Goal: Information Seeking & Learning: Check status

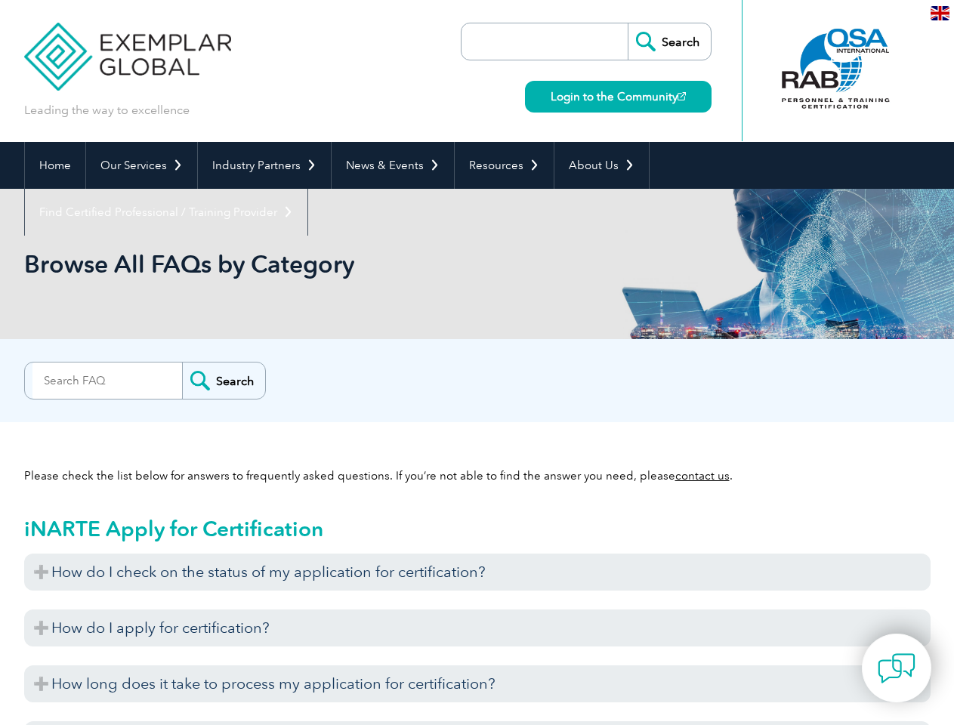
click at [476, 362] on div "Search" at bounding box center [477, 377] width 906 height 30
click at [140, 165] on link "Our Services" at bounding box center [141, 165] width 111 height 47
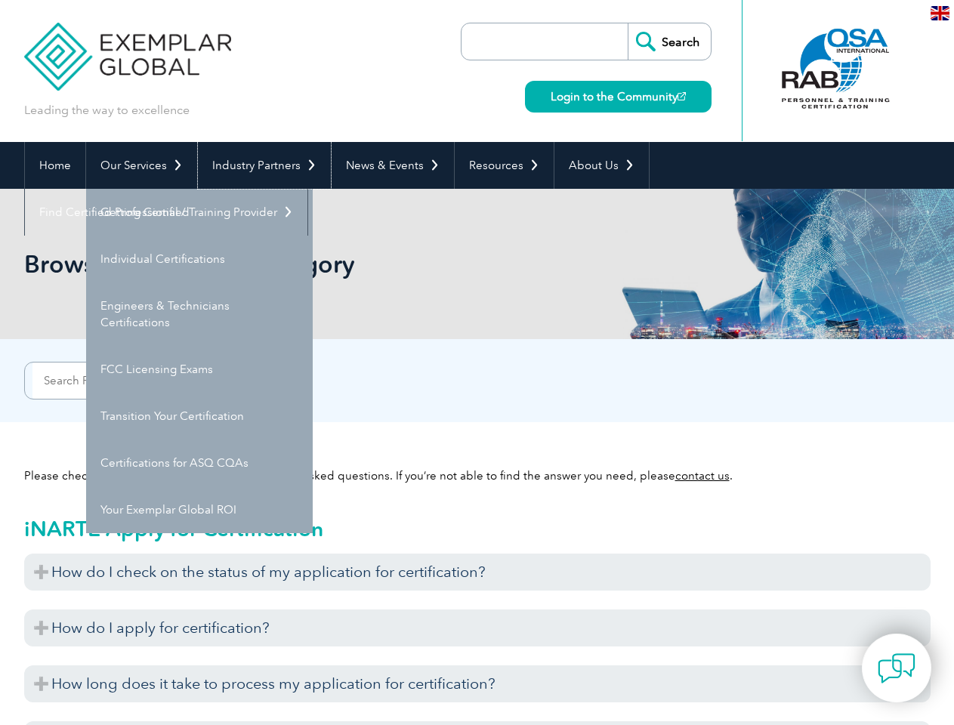
click at [261, 165] on link "Industry Partners" at bounding box center [264, 165] width 133 height 47
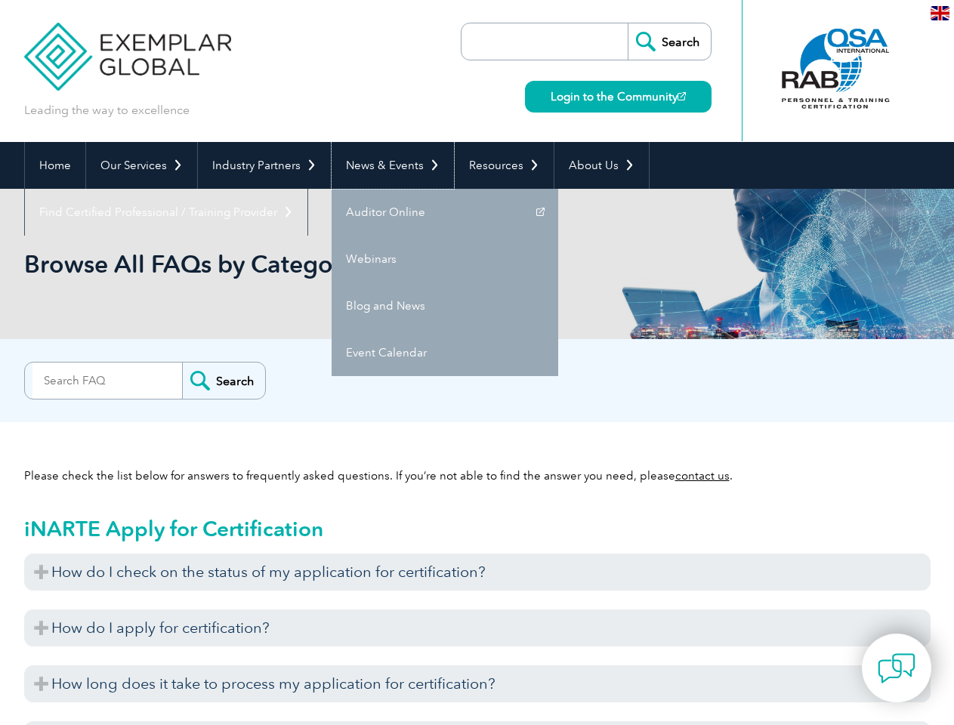
click at [388, 165] on link "News & Events" at bounding box center [392, 165] width 122 height 47
click at [498, 165] on link "Resources" at bounding box center [504, 165] width 99 height 47
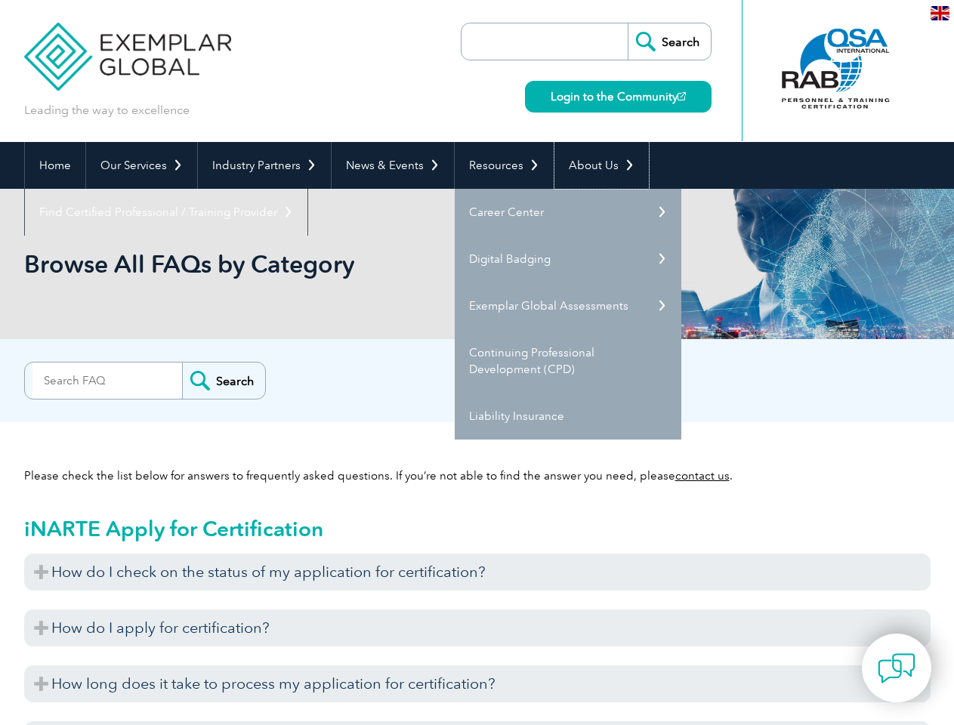
click at [593, 165] on link "About Us" at bounding box center [601, 165] width 94 height 47
click at [307, 189] on link "Find Certified Professional / Training Provider" at bounding box center [166, 212] width 282 height 47
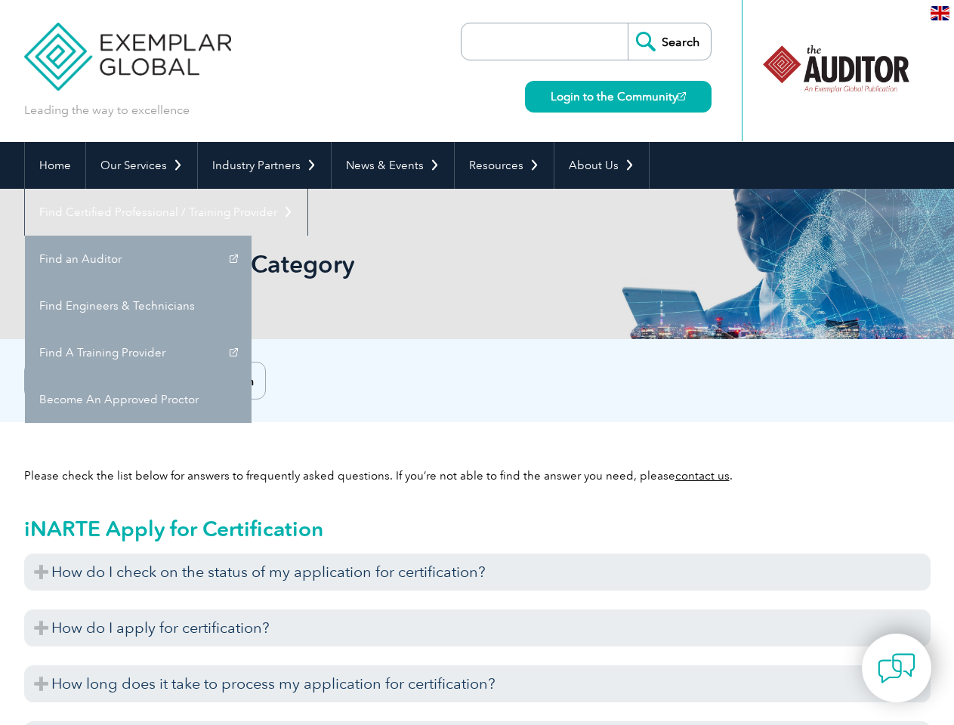
click at [477, 572] on h3 "How do I check on the status of my application for certification?" at bounding box center [477, 571] width 906 height 37
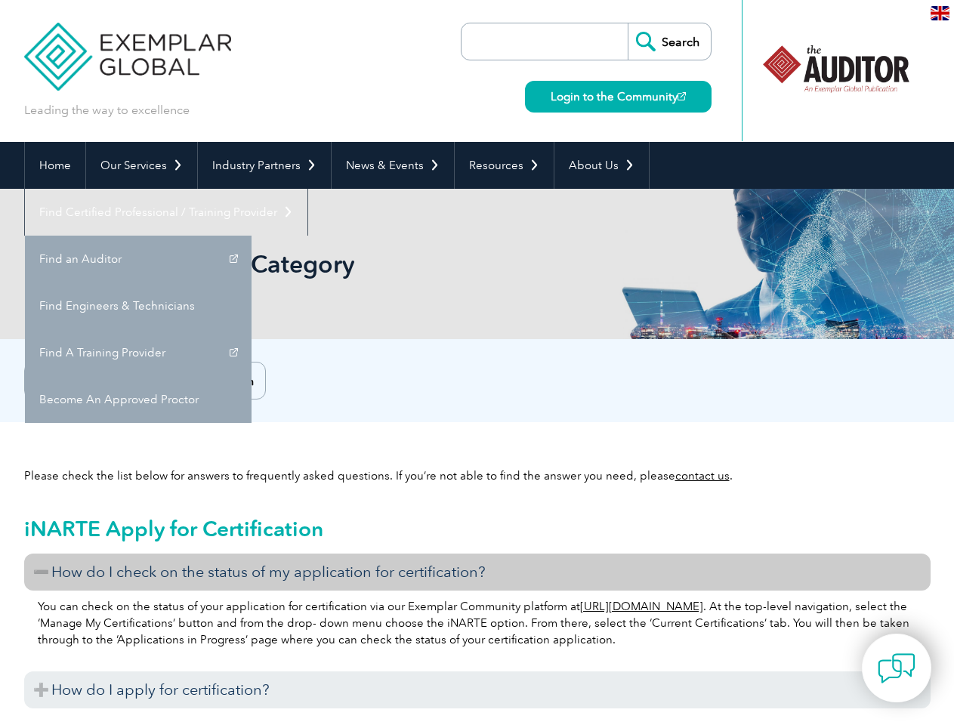
click at [477, 671] on h3 "How do I apply for certification?" at bounding box center [477, 689] width 906 height 37
